Goal: Find specific page/section: Find specific page/section

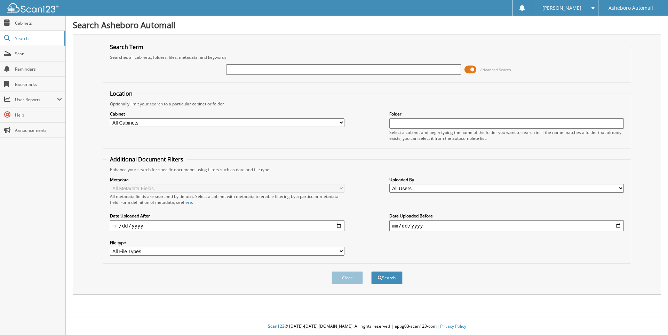
click at [247, 69] on input "text" at bounding box center [343, 69] width 234 height 10
type input "20954"
click at [371, 271] on button "Search" at bounding box center [386, 277] width 31 height 13
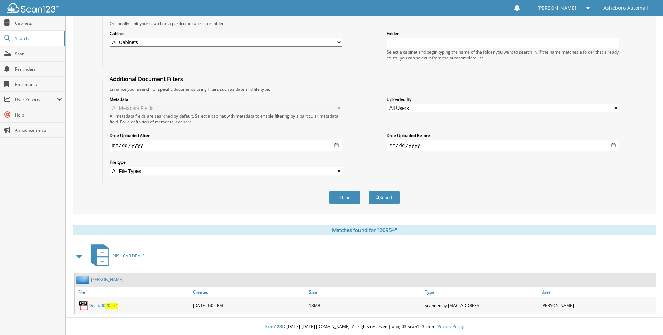
scroll to position [81, 0]
click at [106, 304] on span "20954" at bounding box center [111, 305] width 12 height 6
